Goal: Answer question/provide support: Share knowledge or assist other users

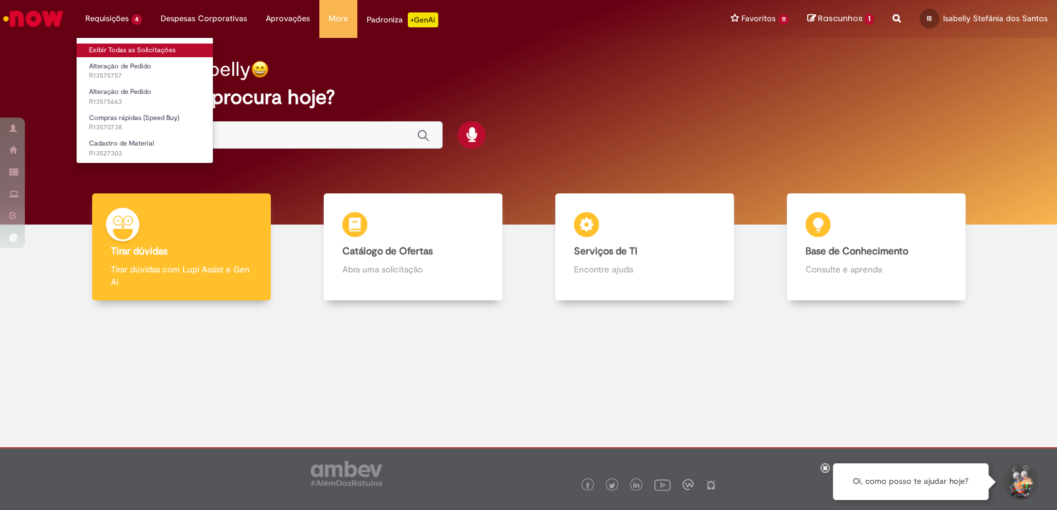
click at [138, 44] on link "Exibir Todas as Solicitações" at bounding box center [145, 51] width 137 height 14
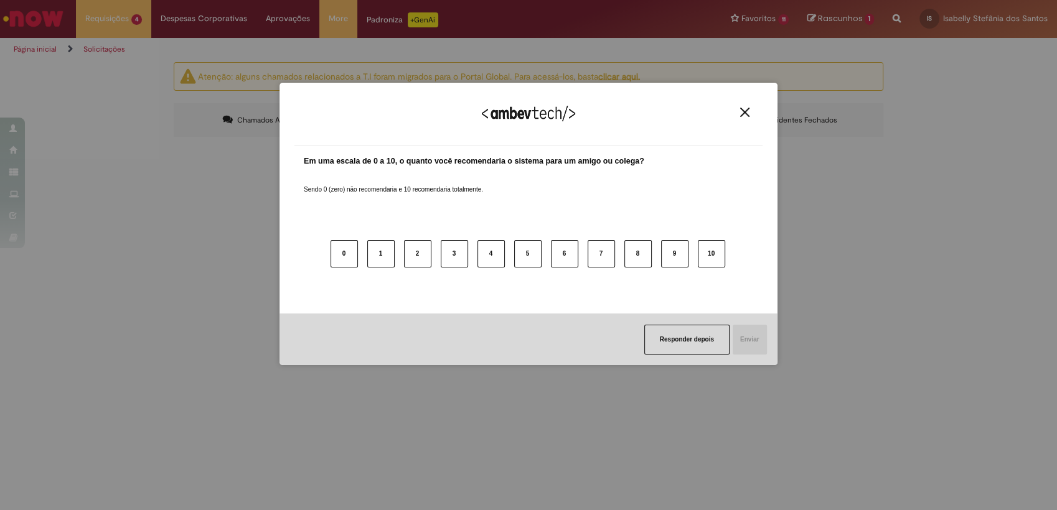
click at [746, 112] on img "Close" at bounding box center [744, 112] width 9 height 9
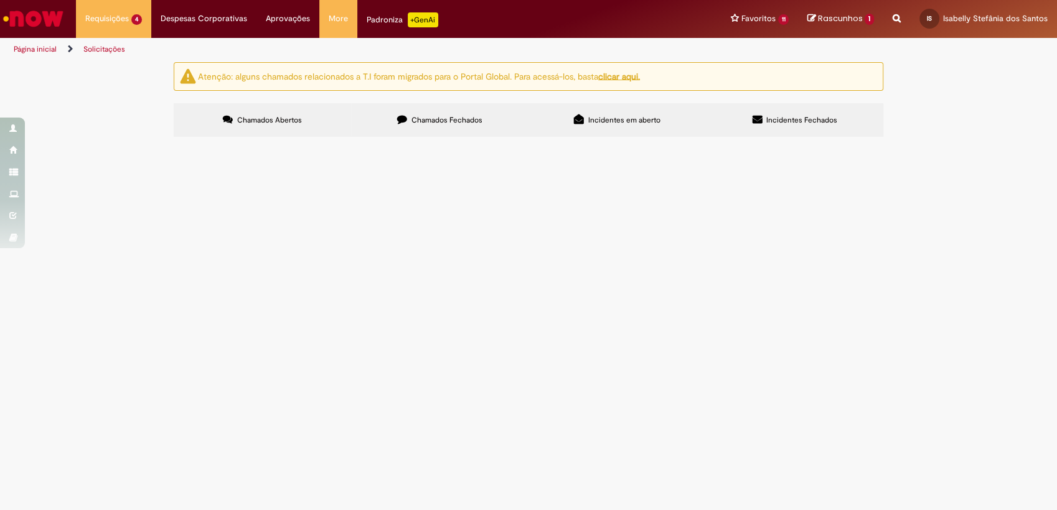
click at [0, 0] on span "Alteração de Pedido" at bounding box center [0, 0] width 0 height 0
click at [0, 0] on span "Gentileza seguirem com a alteração de preço do pedido (item 10 e 20)." at bounding box center [0, 0] width 0 height 0
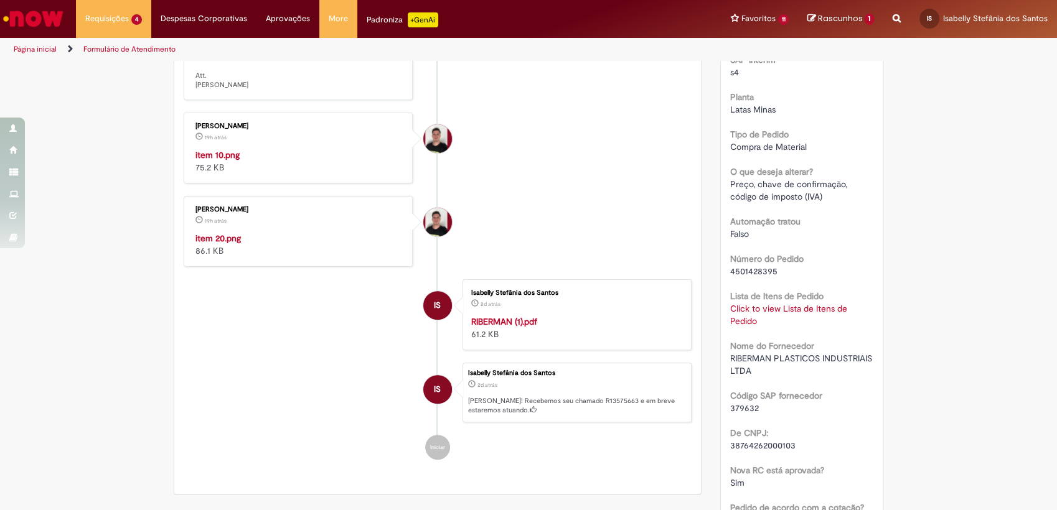
scroll to position [553, 0]
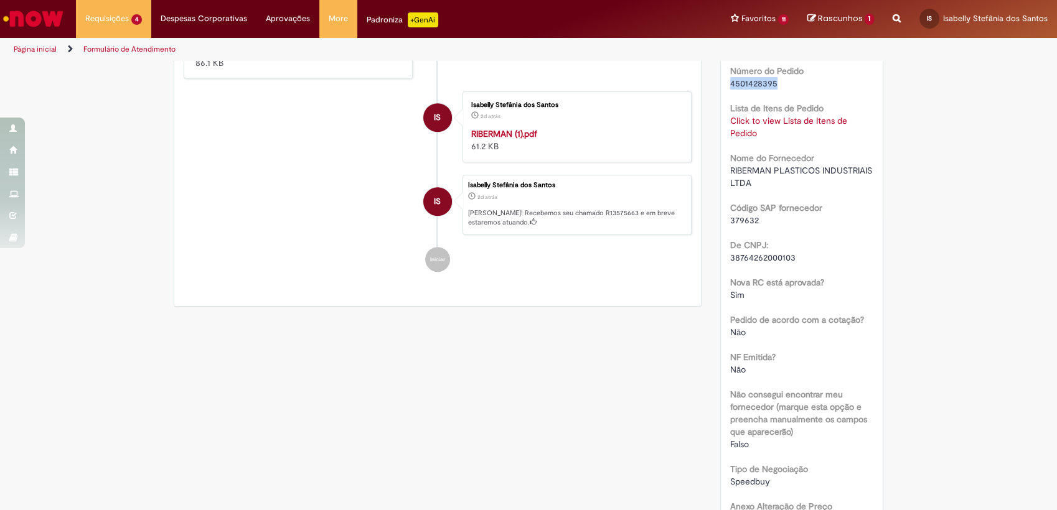
drag, startPoint x: 779, startPoint y: 97, endPoint x: 712, endPoint y: 91, distance: 67.5
click at [712, 91] on div "Opções do Chamado Cancelar Chamado Detalhes do tíquete Grupo de Atribuição: PTP…" at bounding box center [802, 182] width 182 height 1347
copy span "4501428395"
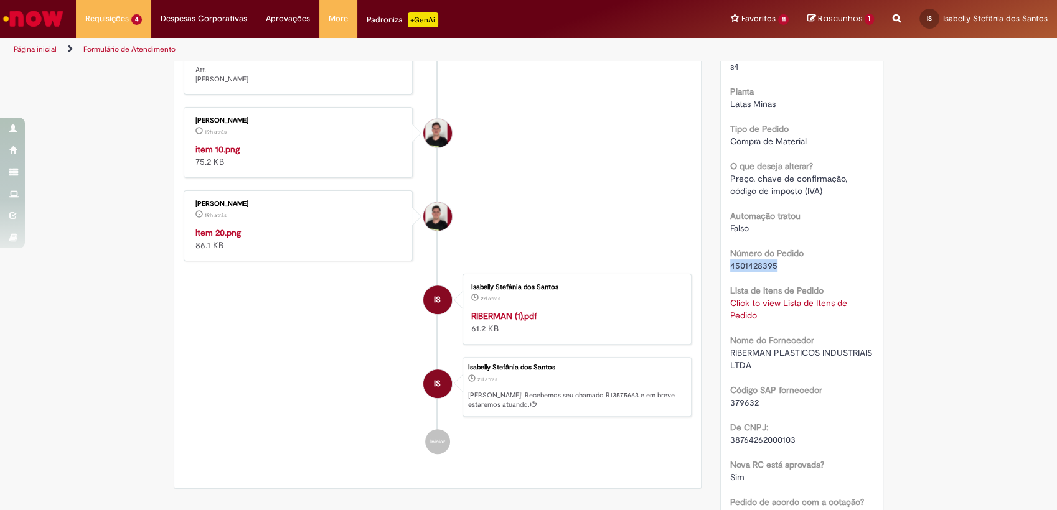
scroll to position [364, 0]
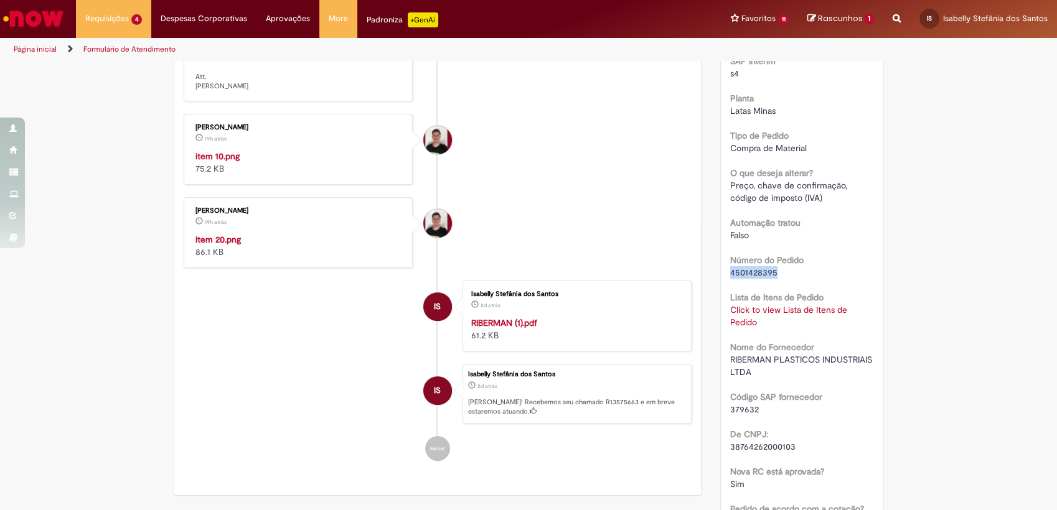
click at [771, 325] on link "Click to view Lista de Itens de Pedido" at bounding box center [788, 316] width 117 height 24
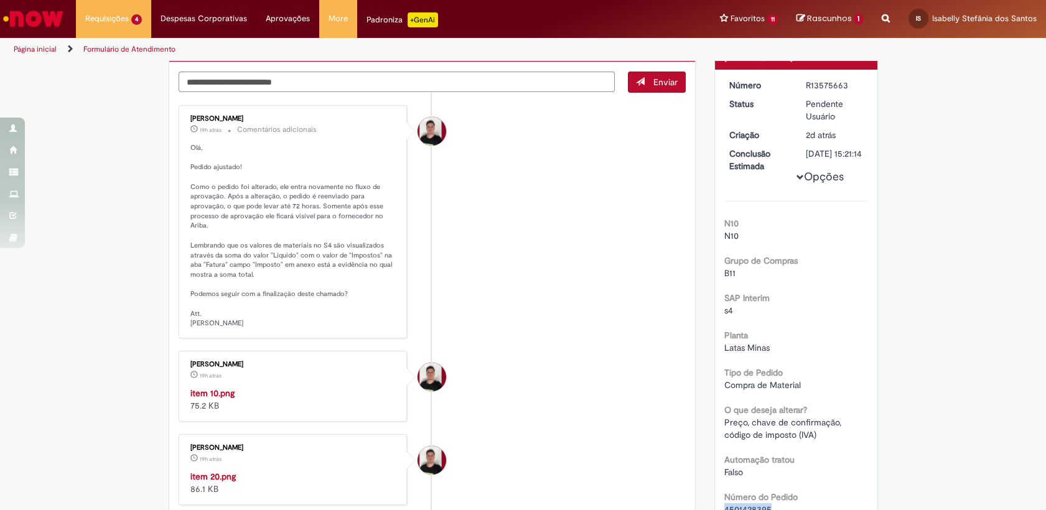
scroll to position [87, 0]
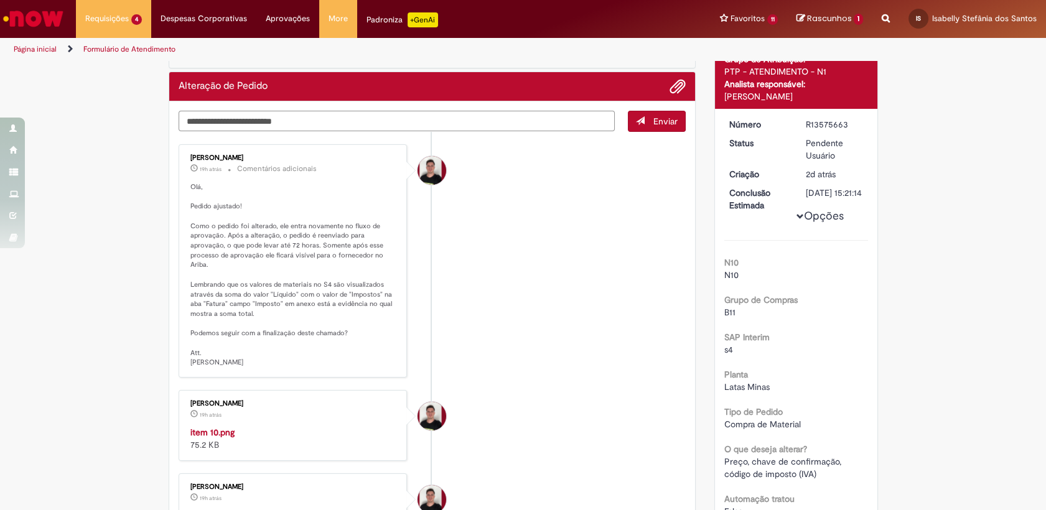
click at [265, 123] on textarea "Digite sua mensagem aqui..." at bounding box center [397, 121] width 437 height 21
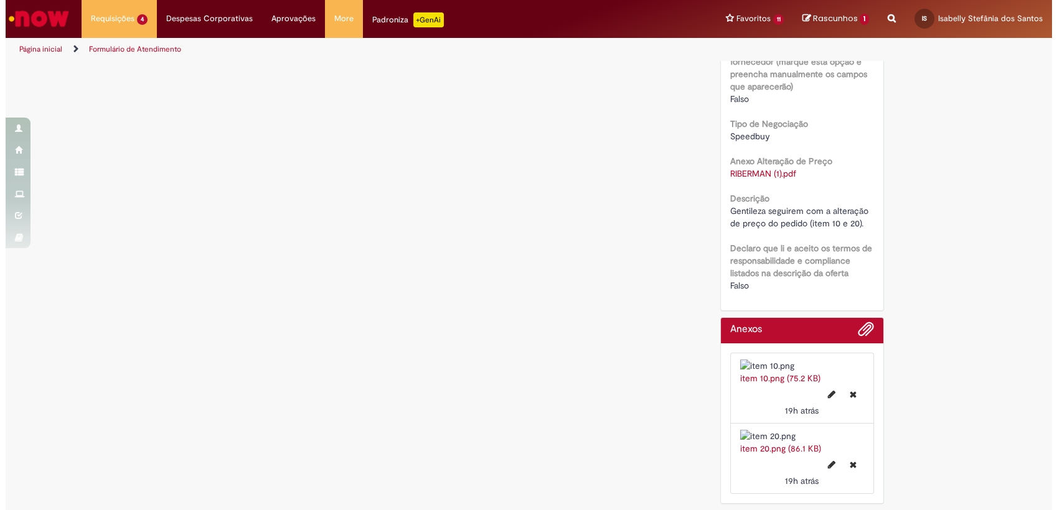
scroll to position [917, 0]
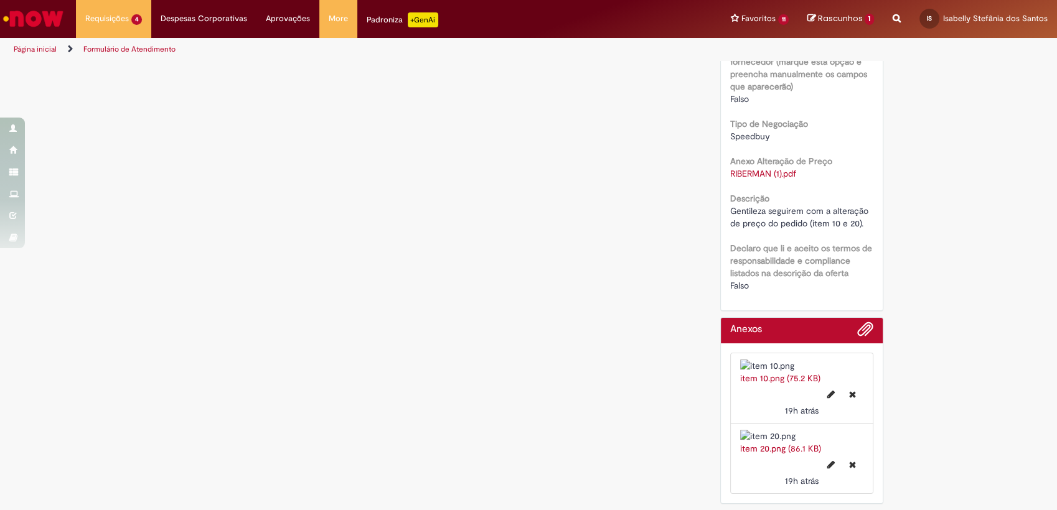
click at [777, 168] on link "RIBERMAN (1).pdf" at bounding box center [763, 173] width 66 height 11
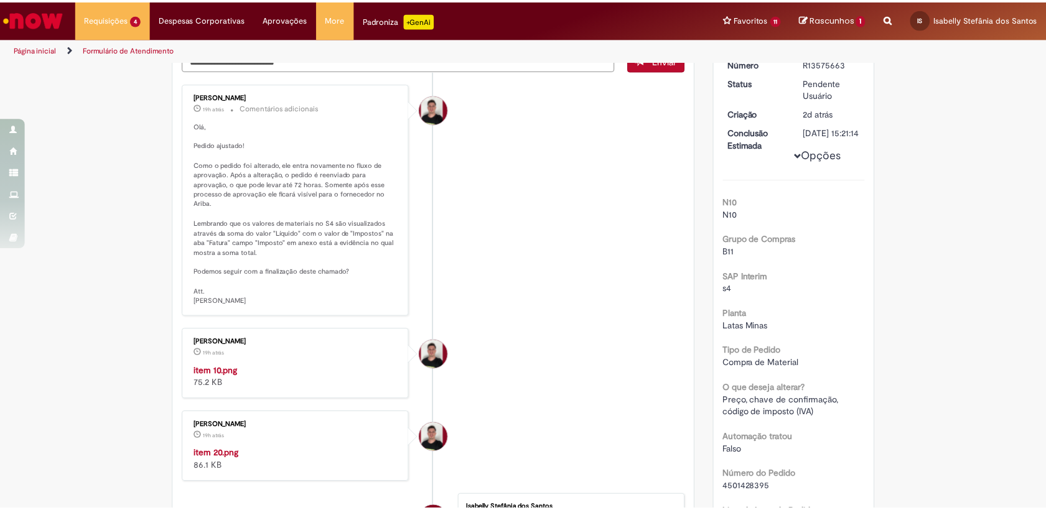
scroll to position [0, 0]
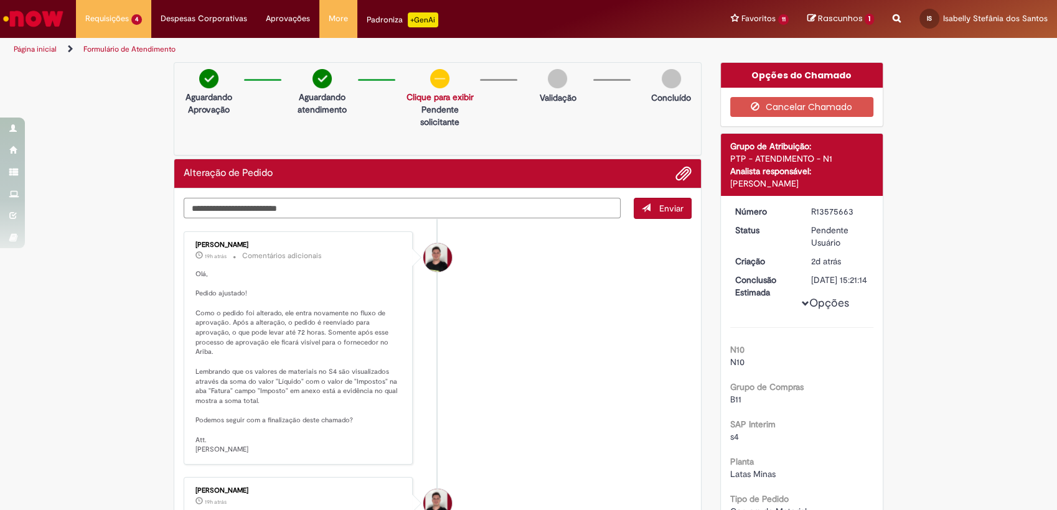
click at [231, 206] on textarea "Digite sua mensagem aqui..." at bounding box center [402, 208] width 437 height 21
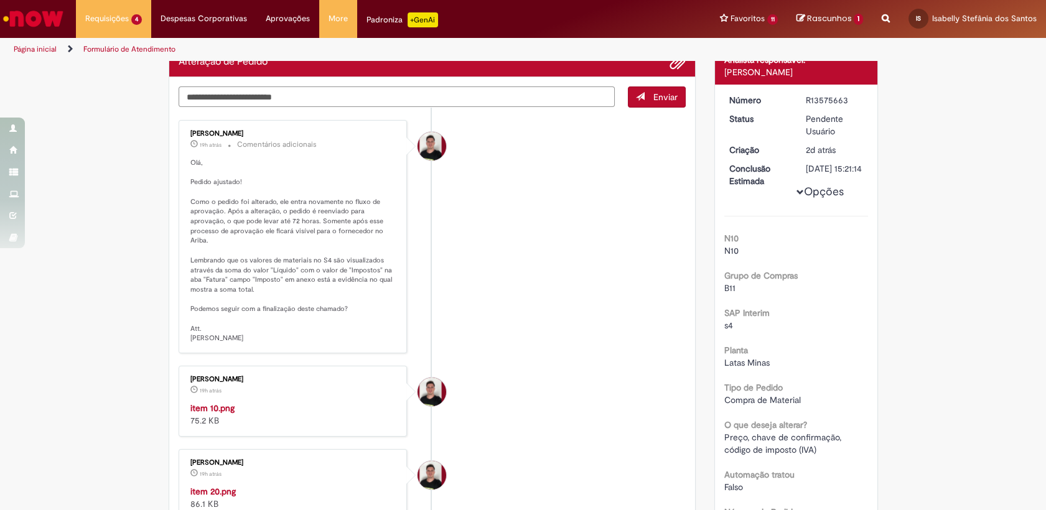
scroll to position [69, 0]
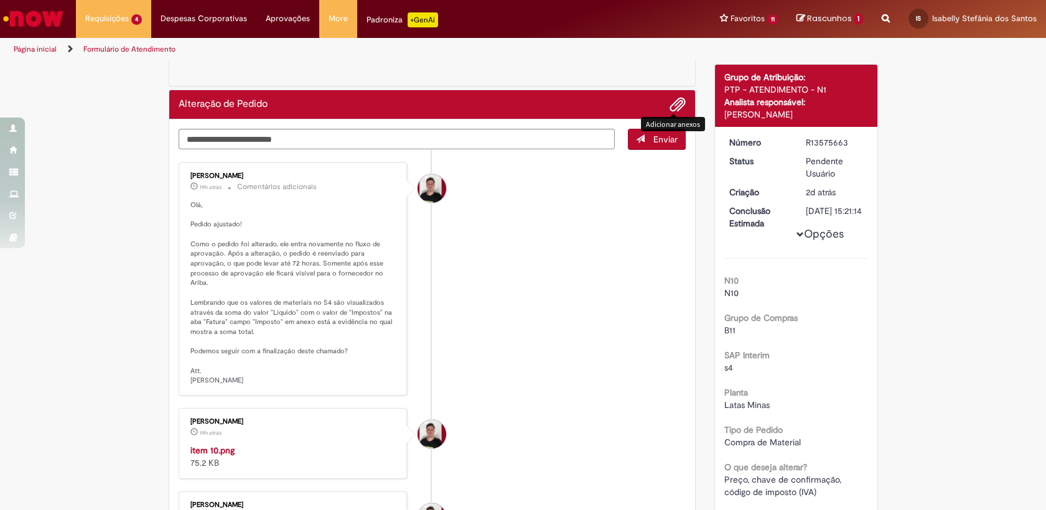
click at [670, 110] on span "Adicionar anexos" at bounding box center [677, 105] width 15 height 15
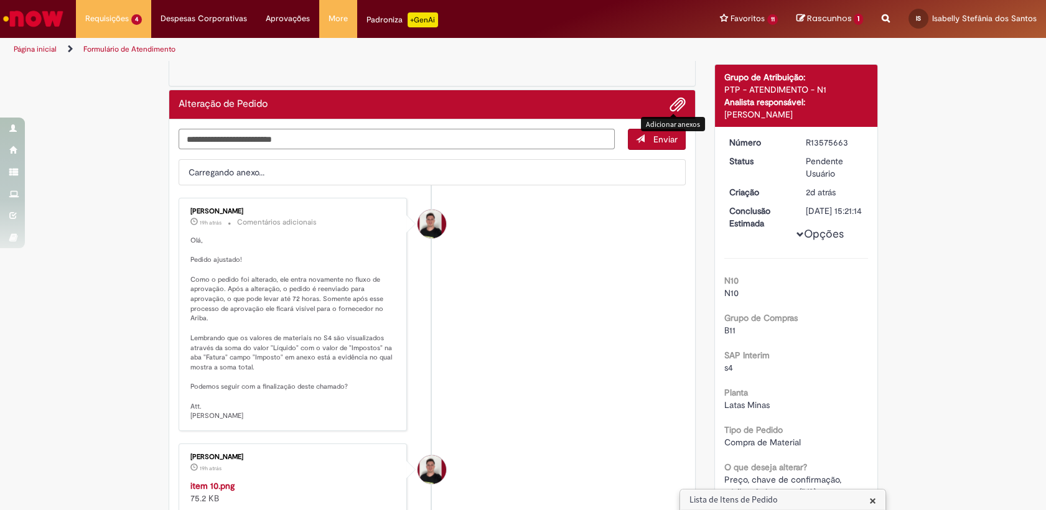
click at [349, 143] on textarea "Digite sua mensagem aqui..." at bounding box center [397, 139] width 437 height 21
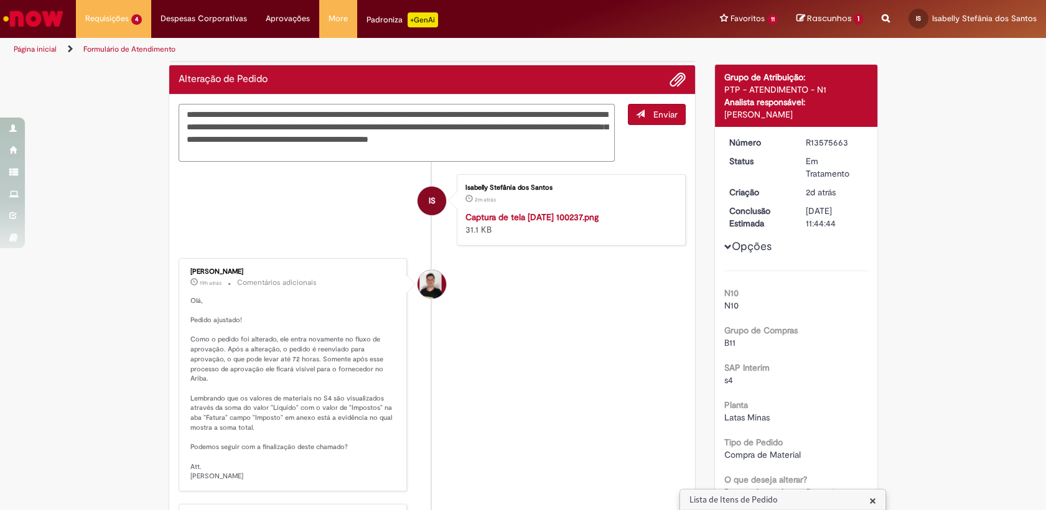
click at [487, 116] on textarea "**********" at bounding box center [397, 133] width 437 height 59
type textarea "**********"
click at [636, 110] on span "submit" at bounding box center [640, 114] width 9 height 9
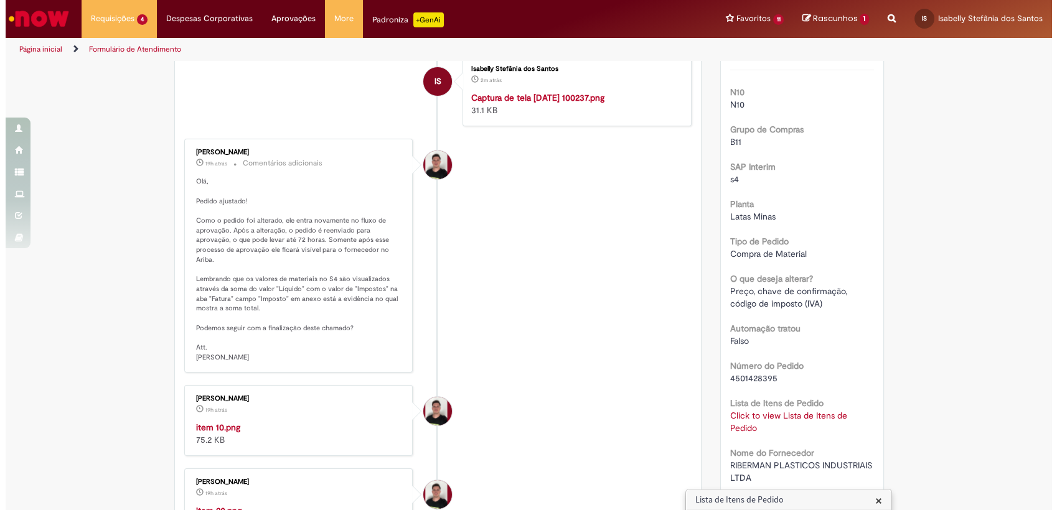
scroll to position [276, 0]
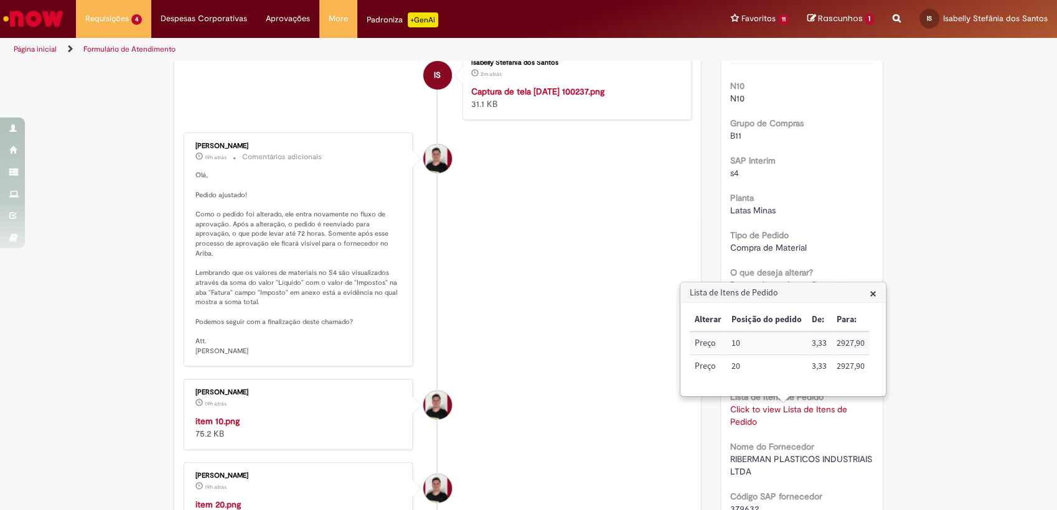
click at [949, 230] on div "Verificar Código de Barras Aguardando Aprovação Aguardando atendimento Solicita…" at bounding box center [528, 513] width 1057 height 1454
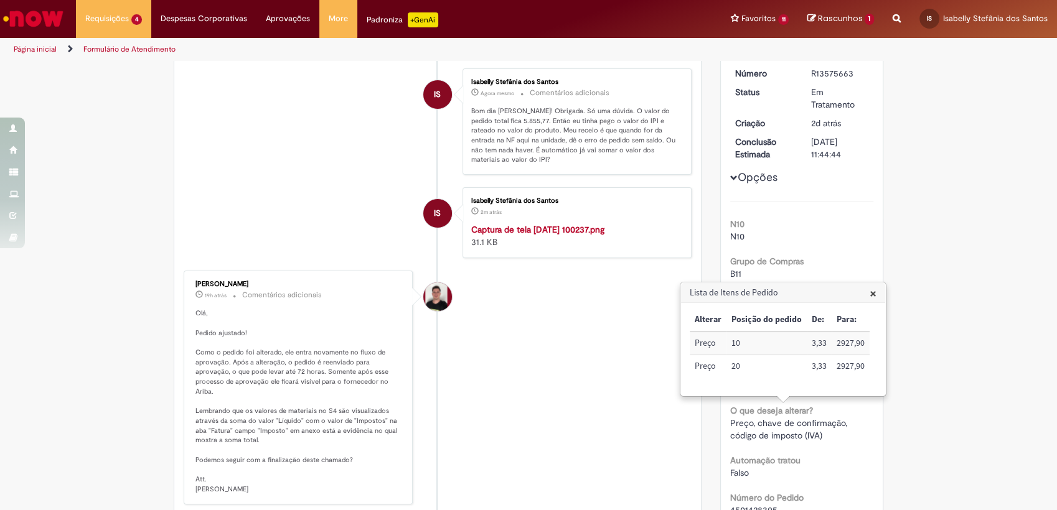
click at [874, 294] on span "×" at bounding box center [873, 293] width 7 height 17
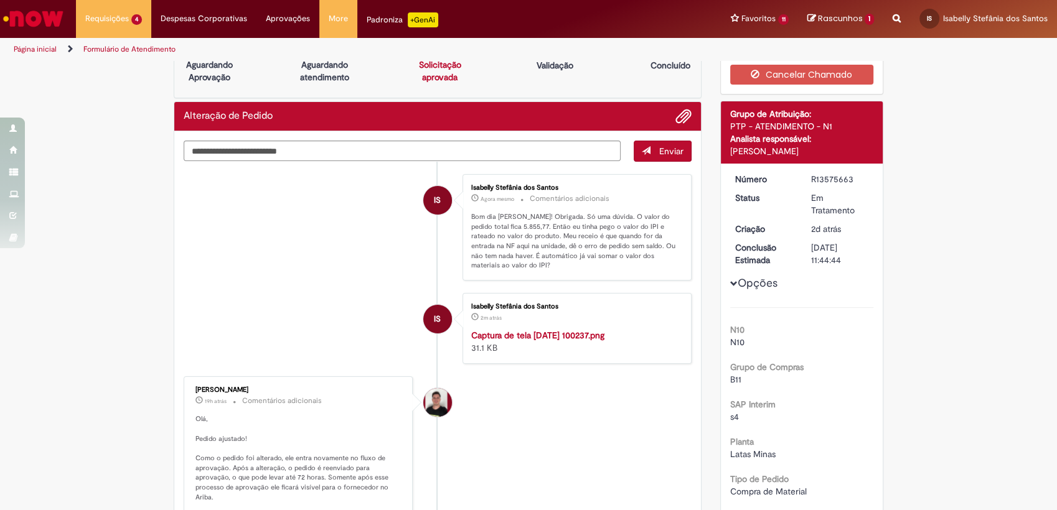
scroll to position [0, 0]
